Goal: Navigation & Orientation: Find specific page/section

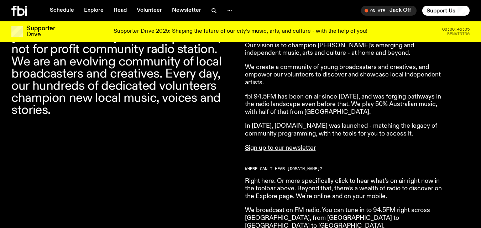
scroll to position [256, 0]
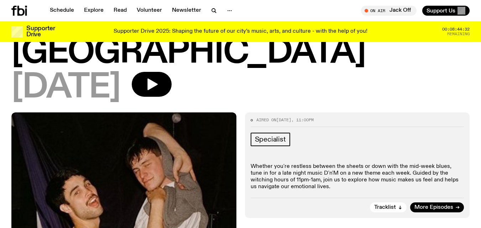
scroll to position [43, 0]
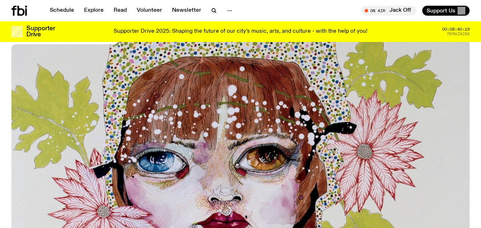
scroll to position [68, 0]
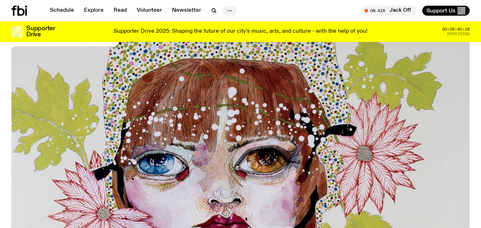
click at [229, 10] on icon "button" at bounding box center [229, 10] width 9 height 9
click at [58, 11] on link "Schedule" at bounding box center [62, 11] width 33 height 10
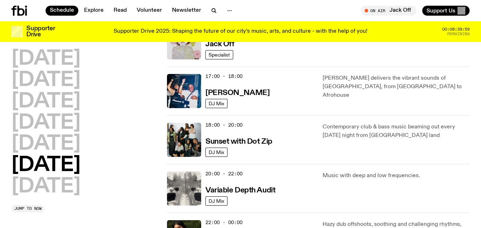
scroll to position [381, 0]
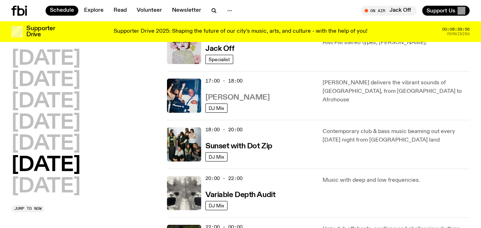
click at [217, 95] on h3 "[PERSON_NAME]" at bounding box center [237, 97] width 64 height 7
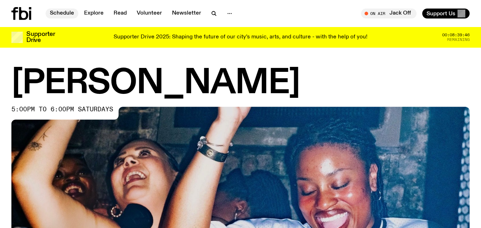
click at [58, 10] on link "Schedule" at bounding box center [62, 14] width 33 height 10
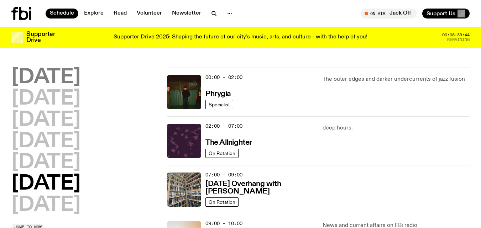
click at [60, 79] on h2 "[DATE]" at bounding box center [45, 78] width 69 height 20
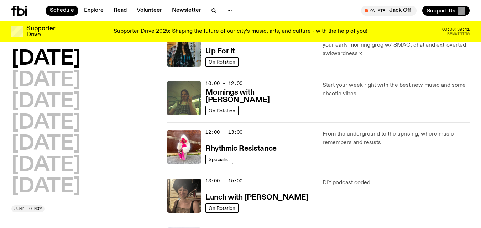
scroll to position [98, 0]
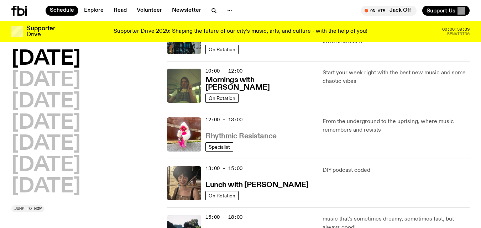
click at [263, 137] on h3 "Rhythmic Resistance" at bounding box center [240, 136] width 71 height 7
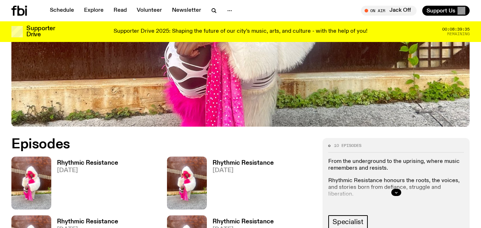
scroll to position [233, 0]
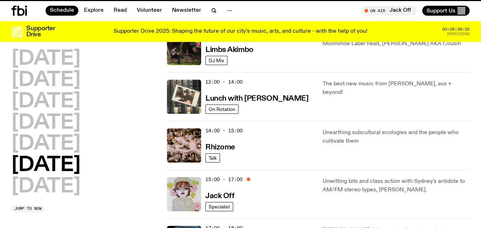
scroll to position [98, 0]
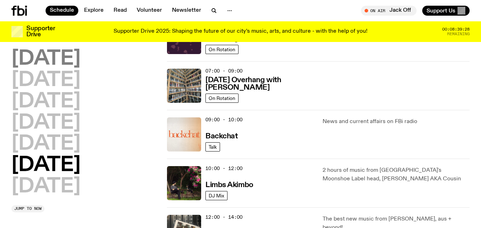
click at [62, 50] on h2 "[DATE]" at bounding box center [45, 59] width 69 height 20
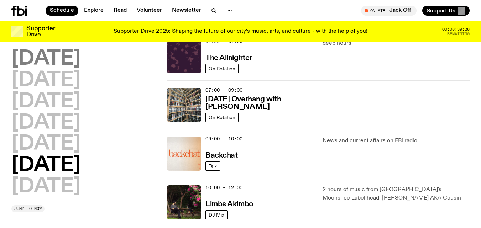
click at [62, 50] on h2 "[DATE]" at bounding box center [45, 59] width 69 height 20
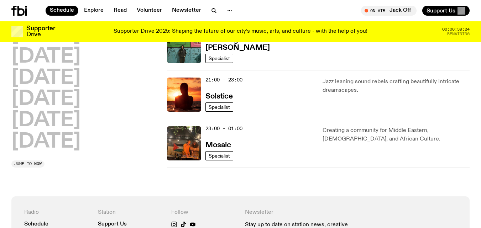
scroll to position [390, 0]
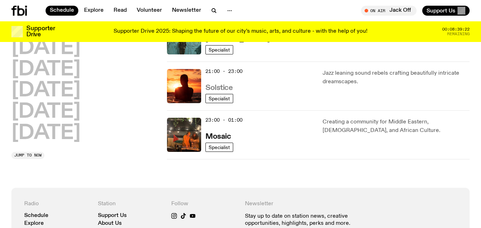
click at [227, 86] on h3 "Solstice" at bounding box center [218, 87] width 27 height 7
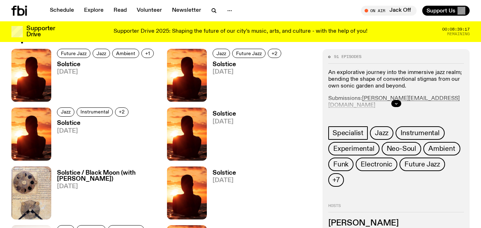
scroll to position [342, 0]
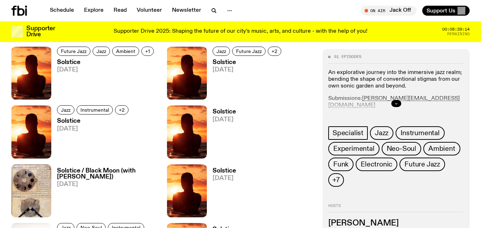
click at [398, 105] on icon "button" at bounding box center [396, 103] width 4 height 4
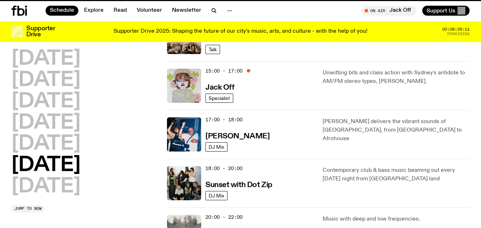
scroll to position [390, 0]
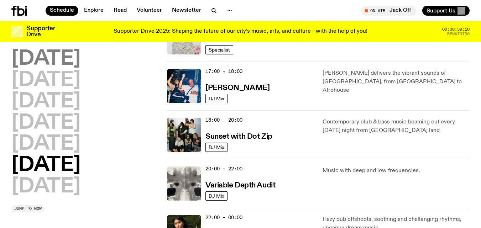
click at [59, 67] on h2 "[DATE]" at bounding box center [45, 59] width 69 height 20
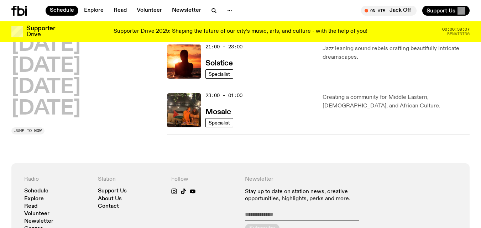
scroll to position [422, 0]
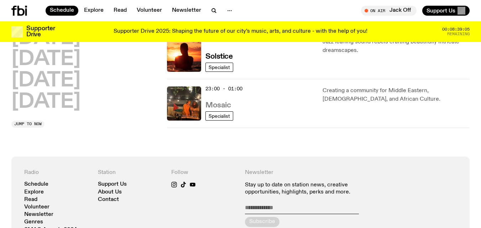
click at [219, 104] on h3 "Mosaic" at bounding box center [217, 105] width 25 height 7
